Goal: Task Accomplishment & Management: Manage account settings

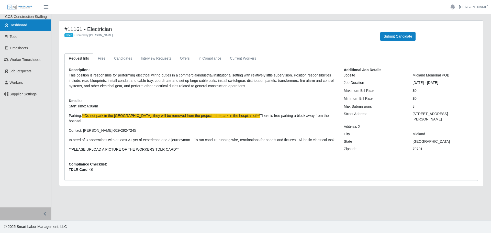
click at [21, 26] on span "Dashboard" at bounding box center [19, 25] width 18 height 4
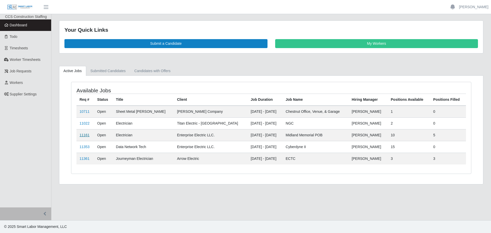
click at [86, 134] on link "11161" at bounding box center [84, 135] width 10 height 4
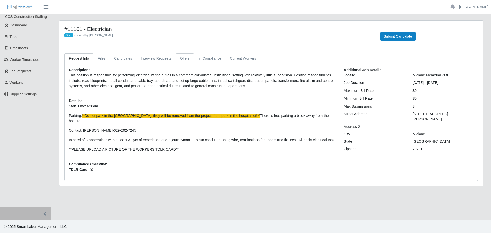
click at [187, 60] on link "Offers" at bounding box center [185, 58] width 18 height 10
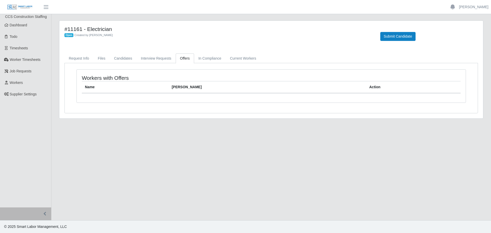
click at [121, 63] on div "Workers with Offers Name [PERSON_NAME] Rate Action" at bounding box center [271, 88] width 413 height 50
click at [120, 58] on link "Candidates" at bounding box center [123, 58] width 27 height 10
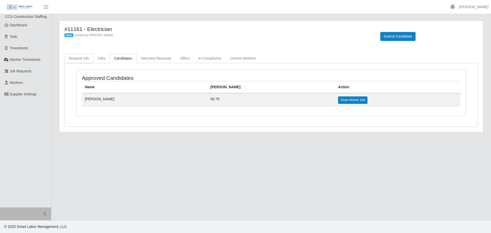
click at [78, 59] on link "Request Info" at bounding box center [78, 58] width 29 height 10
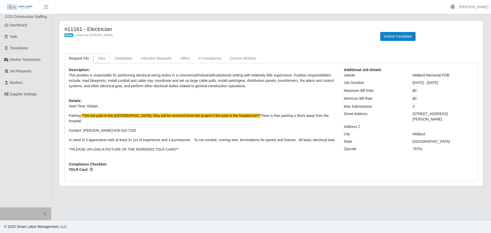
click at [100, 56] on link "Files" at bounding box center [101, 58] width 16 height 10
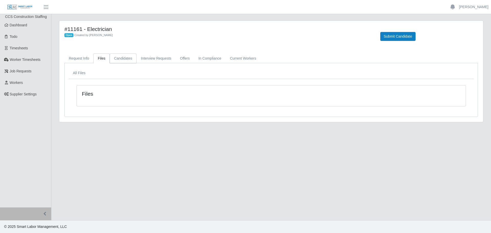
click at [118, 57] on link "Candidates" at bounding box center [123, 58] width 27 height 10
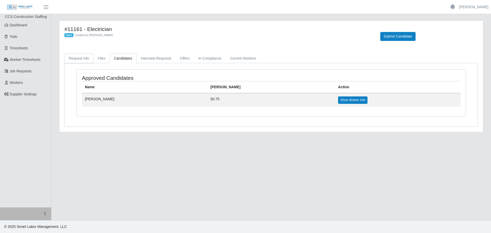
click at [83, 58] on link "Request Info" at bounding box center [78, 58] width 29 height 10
